Goal: Information Seeking & Learning: Learn about a topic

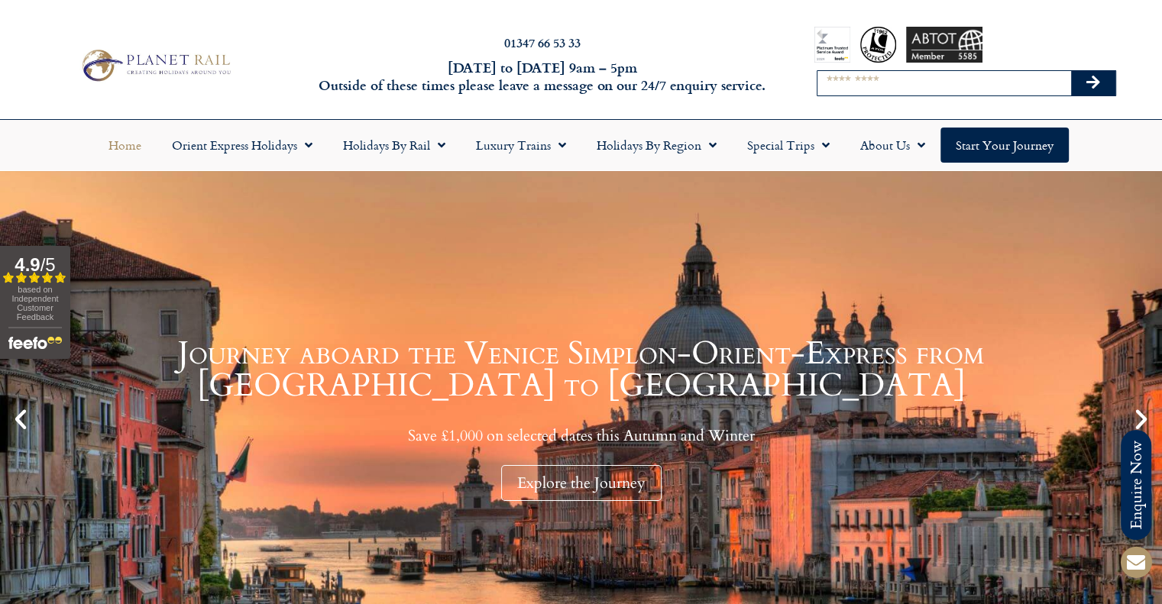
click at [856, 87] on input "Search" at bounding box center [944, 83] width 254 height 24
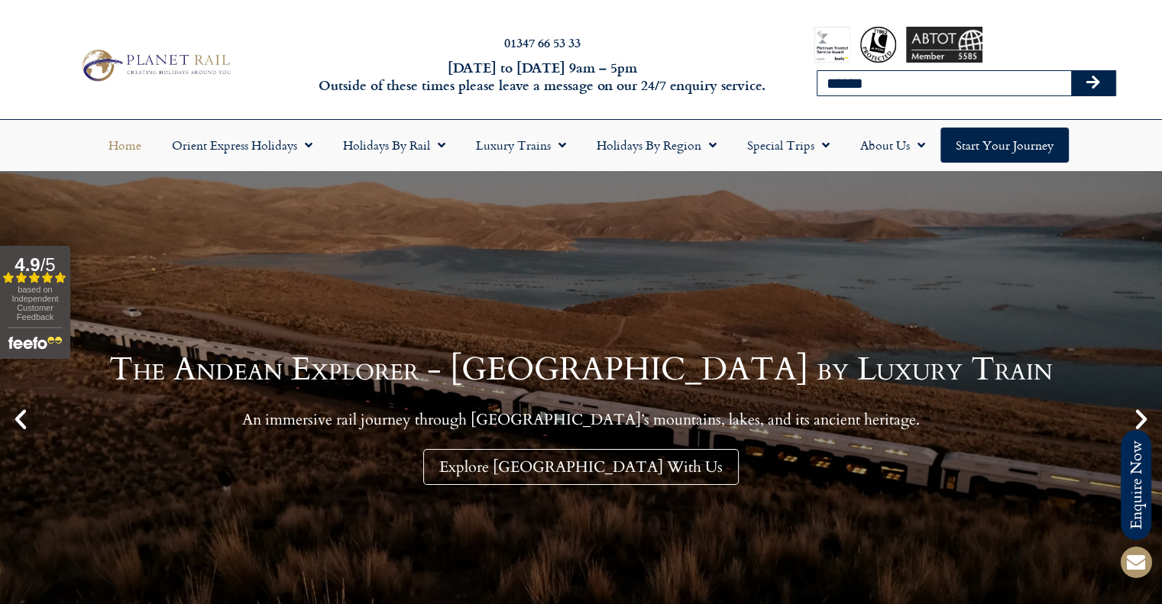
type input "******"
click at [1071, 71] on button "Search" at bounding box center [1093, 83] width 44 height 24
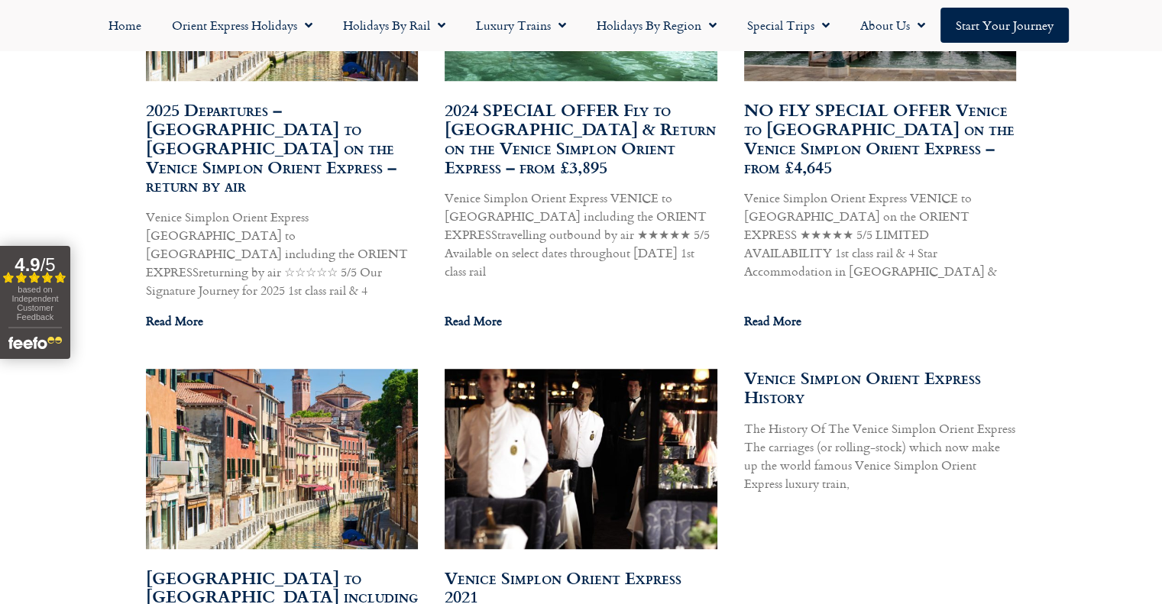
scroll to position [7102, 0]
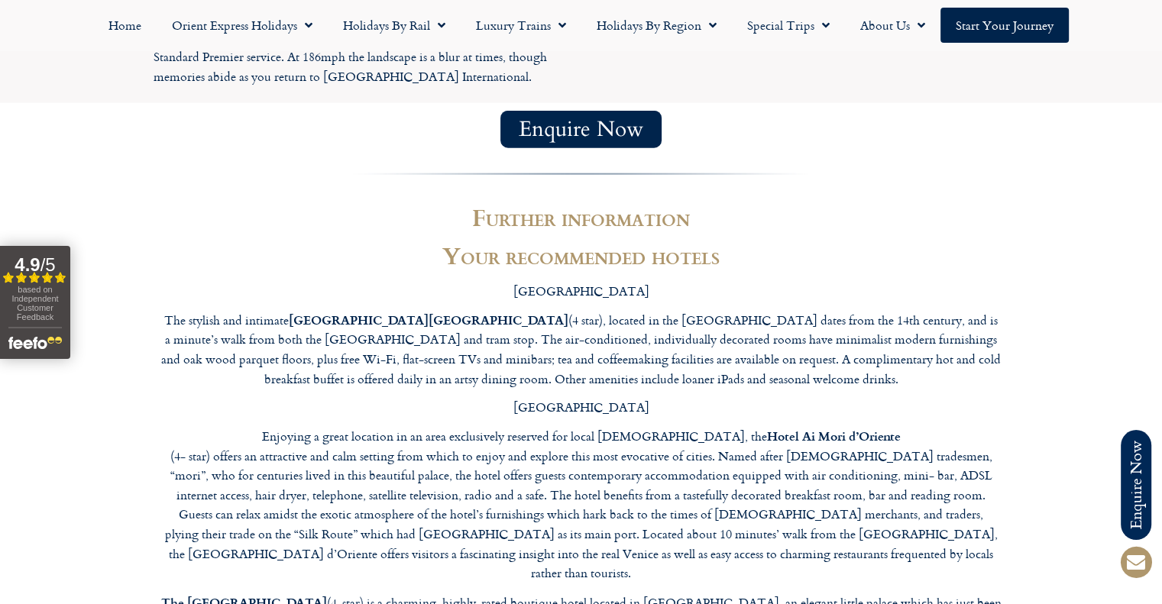
scroll to position [3589, 0]
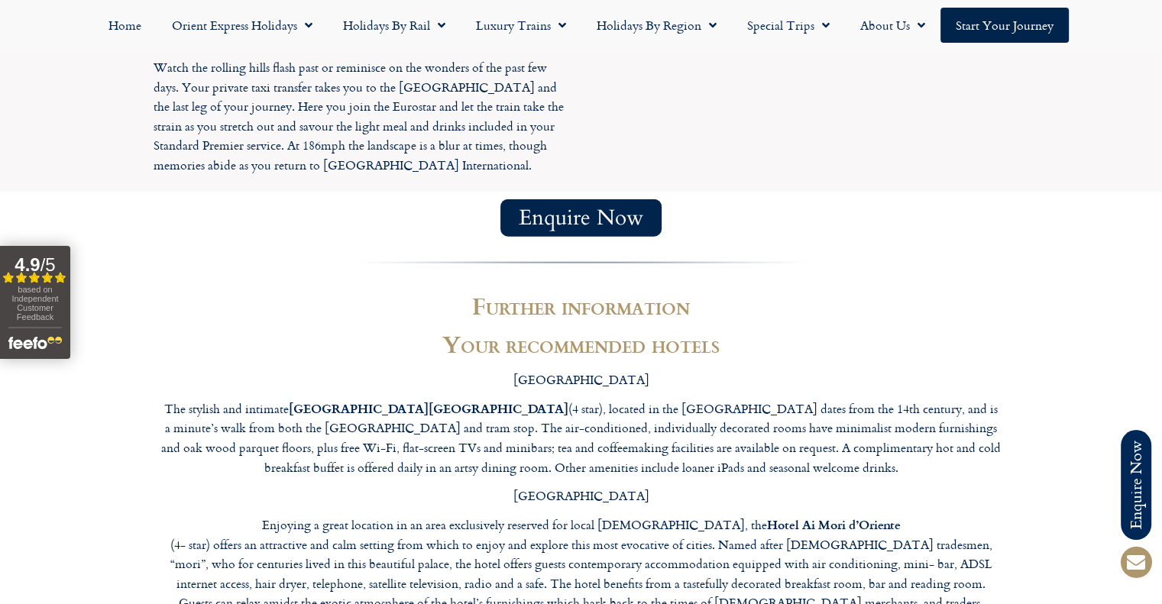
drag, startPoint x: 748, startPoint y: 402, endPoint x: 926, endPoint y: 402, distance: 177.2
copy strong "Maison Venezia UNA Esperienze"
drag, startPoint x: 202, startPoint y: 277, endPoint x: 315, endPoint y: 276, distance: 113.0
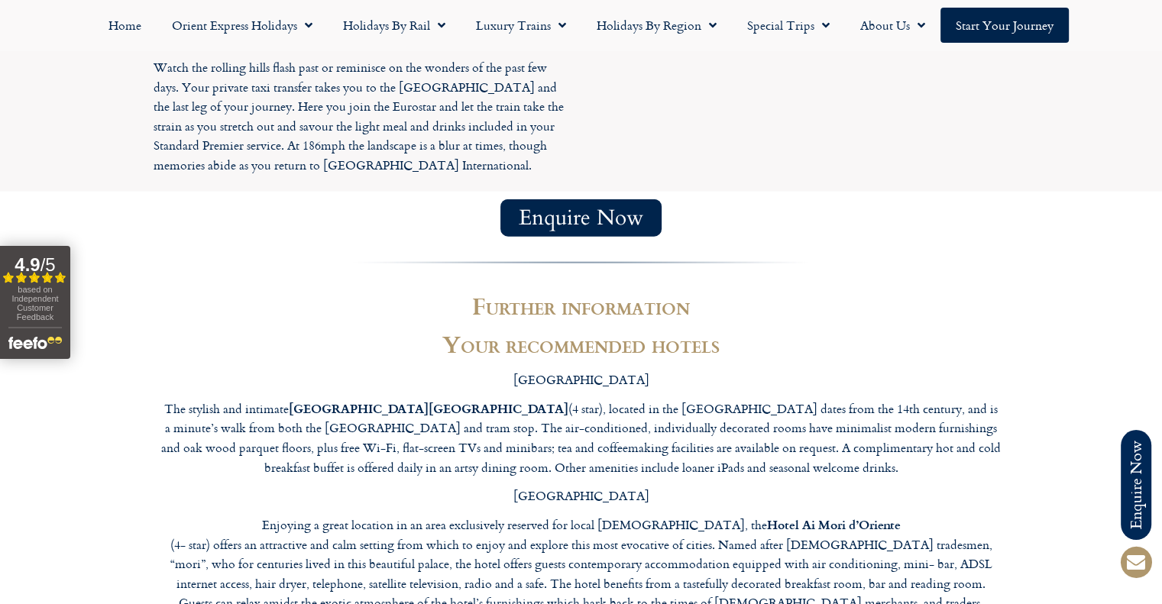
copy p "Hotel Canal Grande"
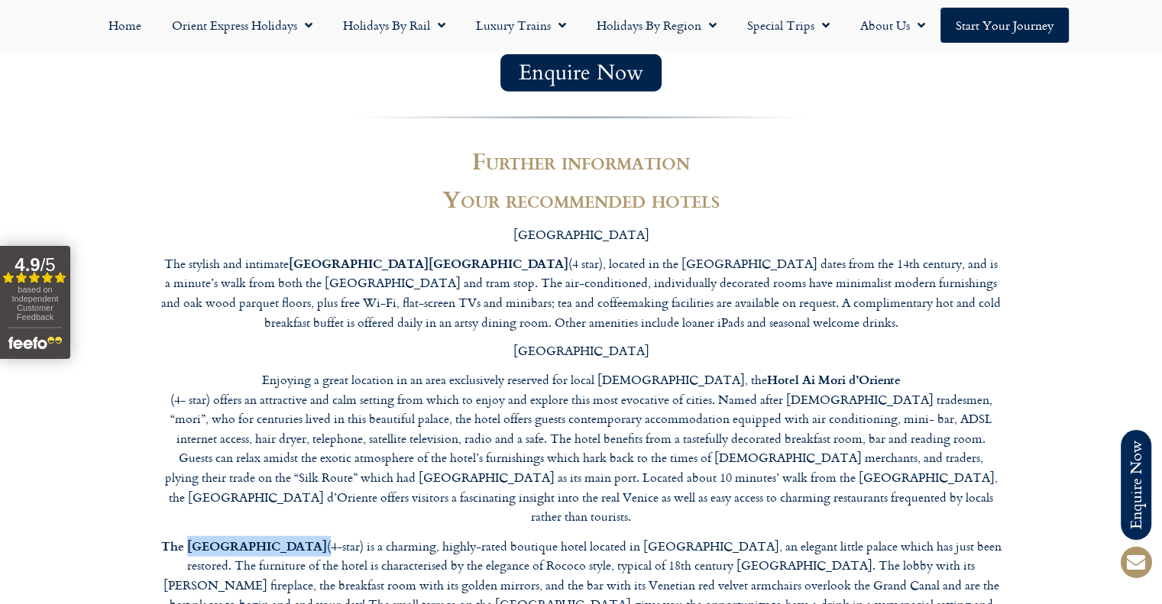
scroll to position [3742, 0]
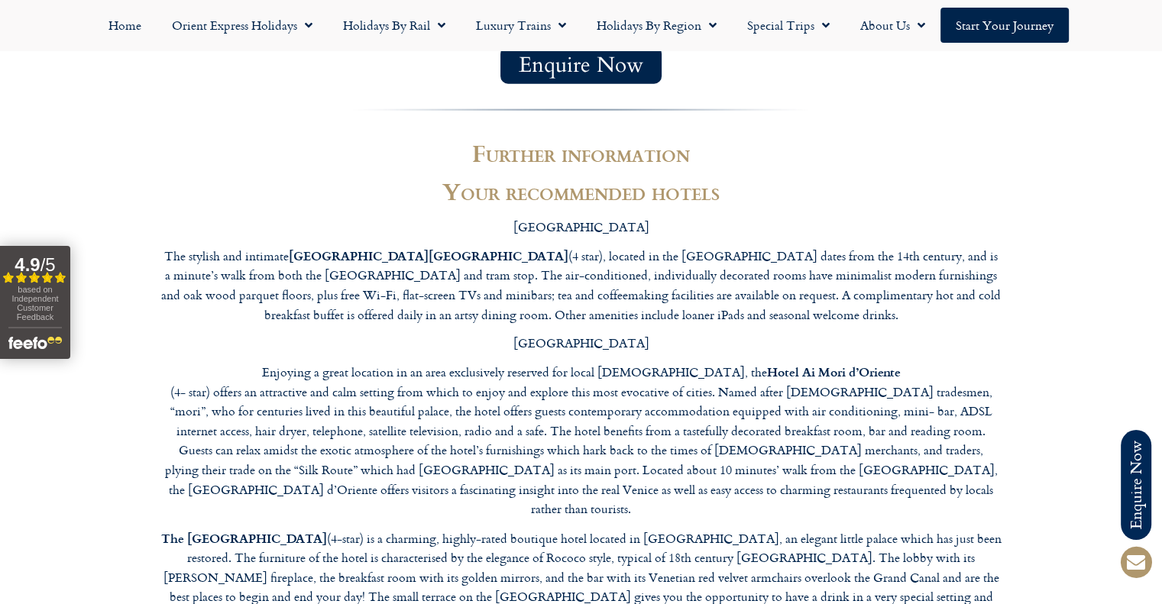
drag, startPoint x: 591, startPoint y: 379, endPoint x: 680, endPoint y: 380, distance: 89.4
copy strong "Hotel Bucintoro"
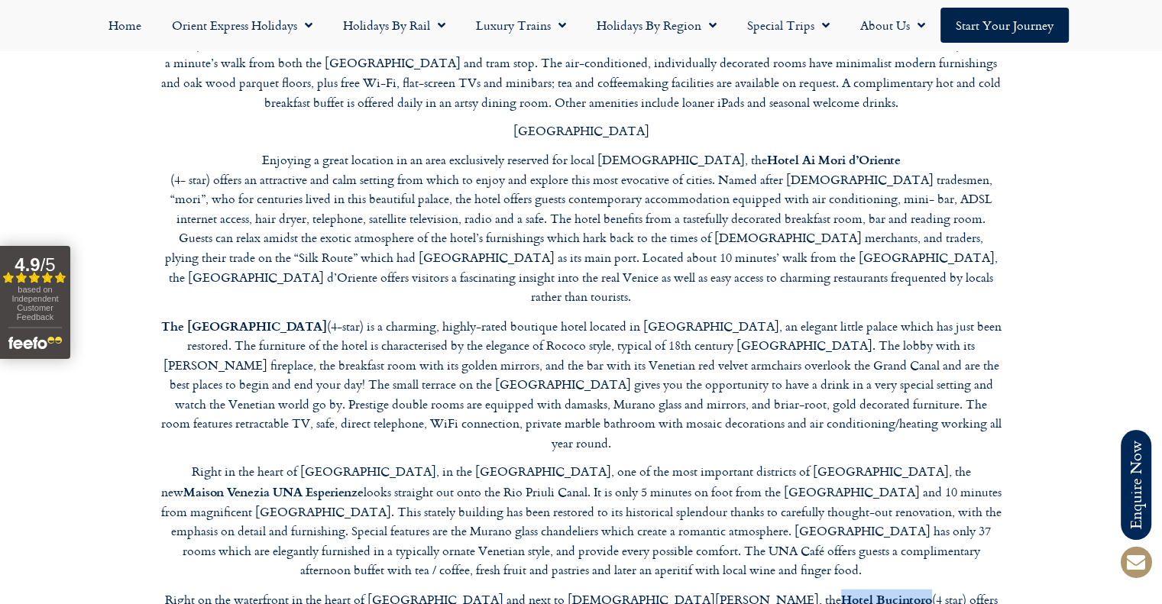
scroll to position [3971, 0]
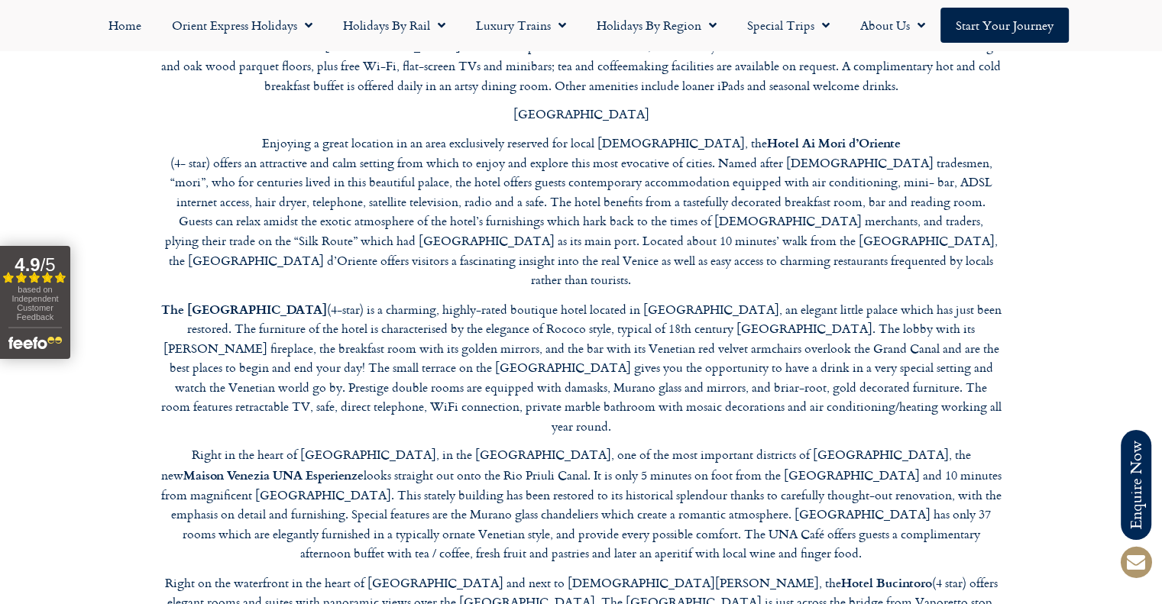
drag, startPoint x: 296, startPoint y: 271, endPoint x: 415, endPoint y: 271, distance: 119.1
copy p "Ruzzini Palace Hotel"
drag, startPoint x: 202, startPoint y: 378, endPoint x: 255, endPoint y: 380, distance: 53.5
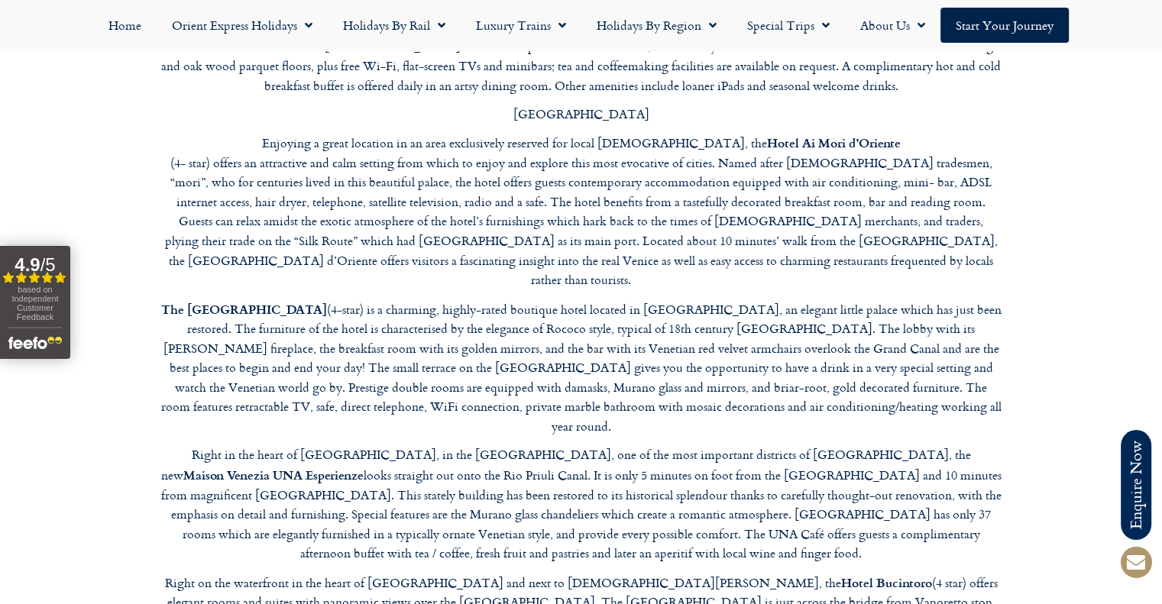
drag, startPoint x: 318, startPoint y: 379, endPoint x: 196, endPoint y: 375, distance: 123.0
copy strong "Hotel Al Ponte Antico"
